Goal: Information Seeking & Learning: Learn about a topic

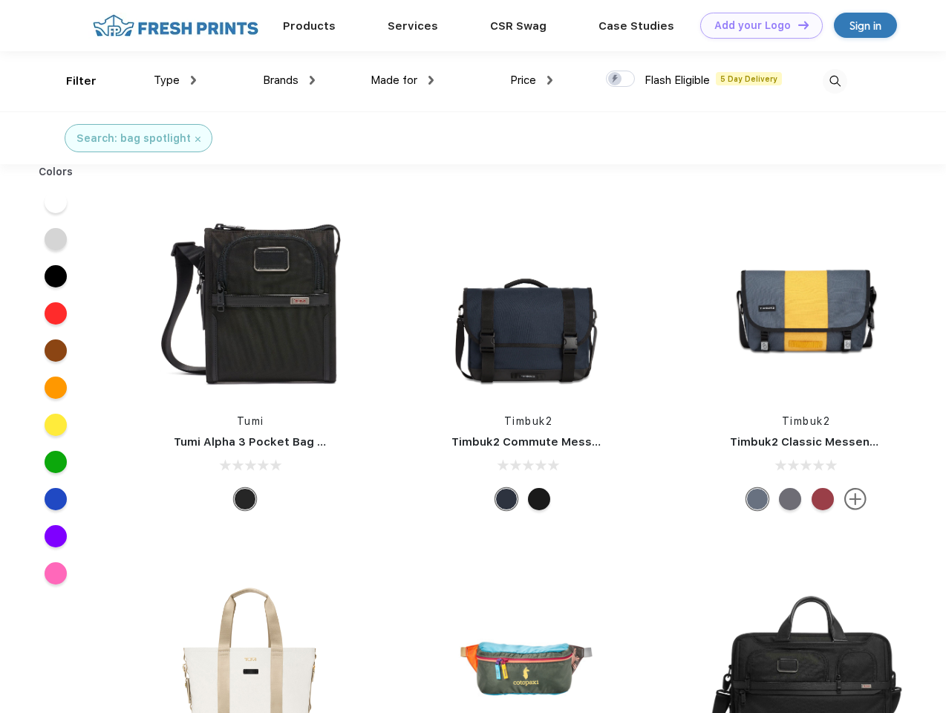
scroll to position [1, 0]
click at [756, 25] on link "Add your Logo Design Tool" at bounding box center [761, 26] width 123 height 26
click at [71, 81] on div "Filter" at bounding box center [81, 81] width 30 height 17
click at [175, 80] on span "Type" at bounding box center [167, 80] width 26 height 13
click at [289, 80] on span "Brands" at bounding box center [281, 80] width 36 height 13
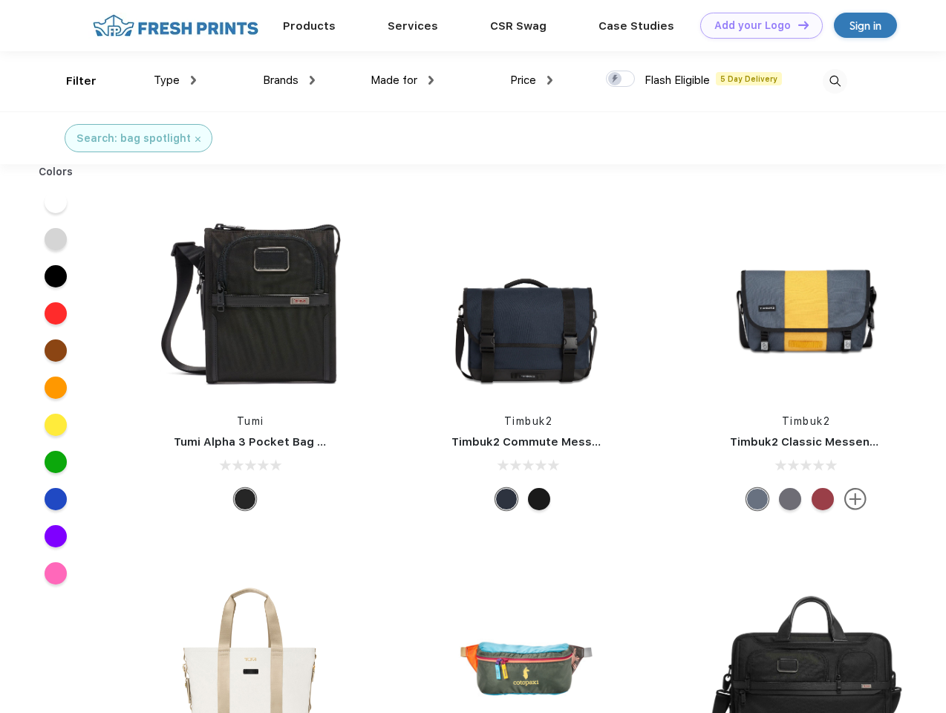
click at [402, 80] on span "Made for" at bounding box center [393, 80] width 47 height 13
click at [532, 80] on span "Price" at bounding box center [523, 80] width 26 height 13
click at [621, 79] on div at bounding box center [620, 79] width 29 height 16
click at [615, 79] on input "checkbox" at bounding box center [611, 75] width 10 height 10
click at [834, 81] on img at bounding box center [835, 81] width 25 height 25
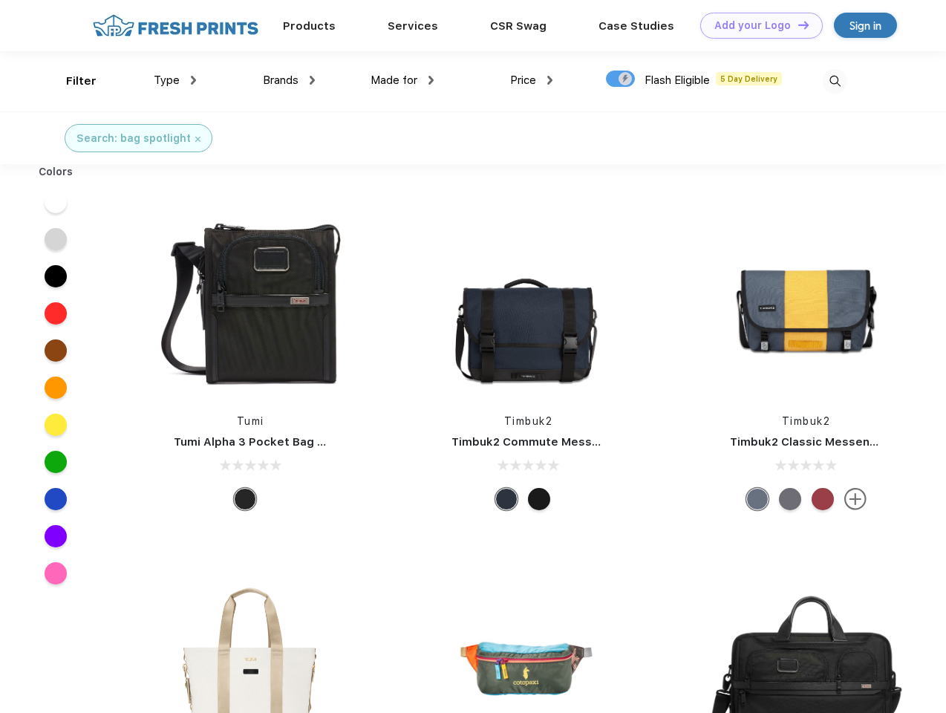
click at [56, 202] on div at bounding box center [55, 201] width 57 height 37
click at [56, 239] on div at bounding box center [55, 239] width 57 height 37
